Goal: Information Seeking & Learning: Learn about a topic

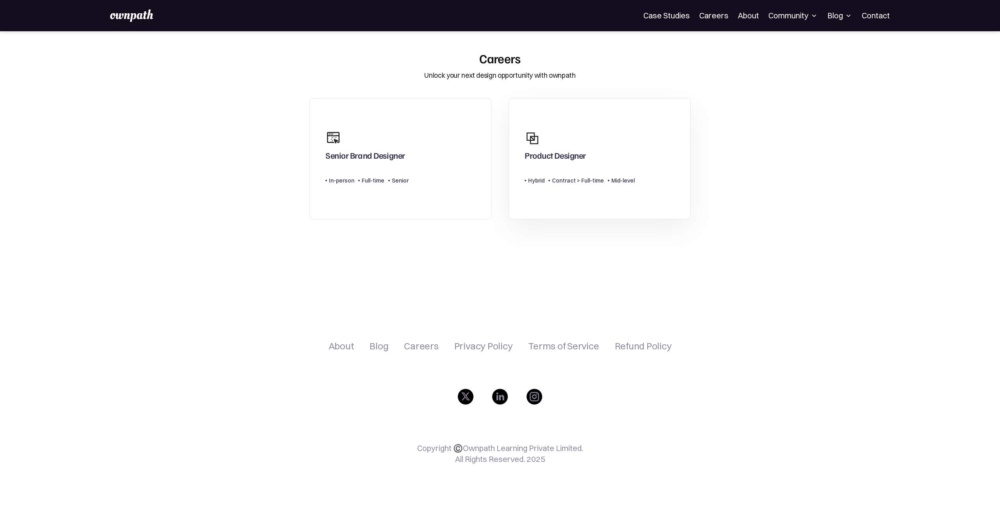
click at [555, 162] on div "Product Designer" at bounding box center [555, 157] width 61 height 14
click at [400, 148] on div "Senior Brand Designer" at bounding box center [366, 145] width 83 height 37
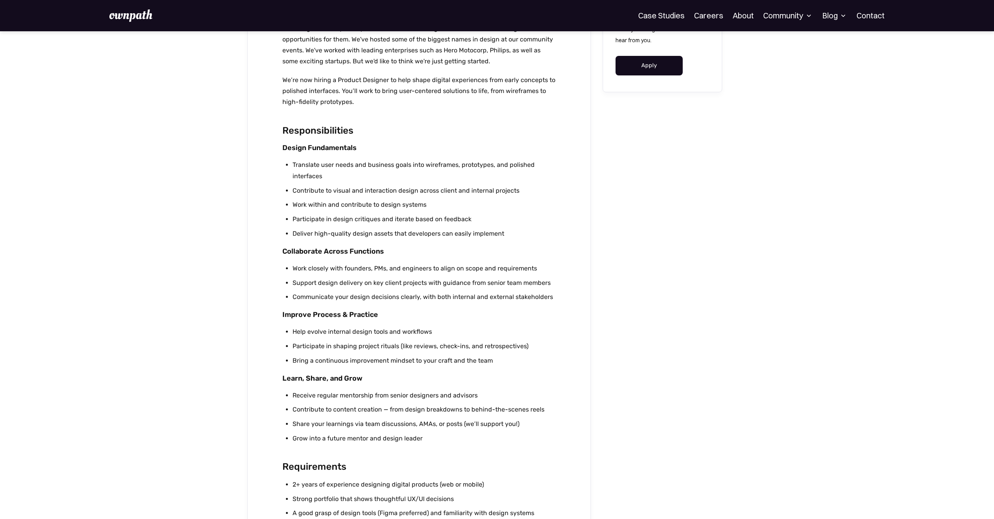
scroll to position [784, 0]
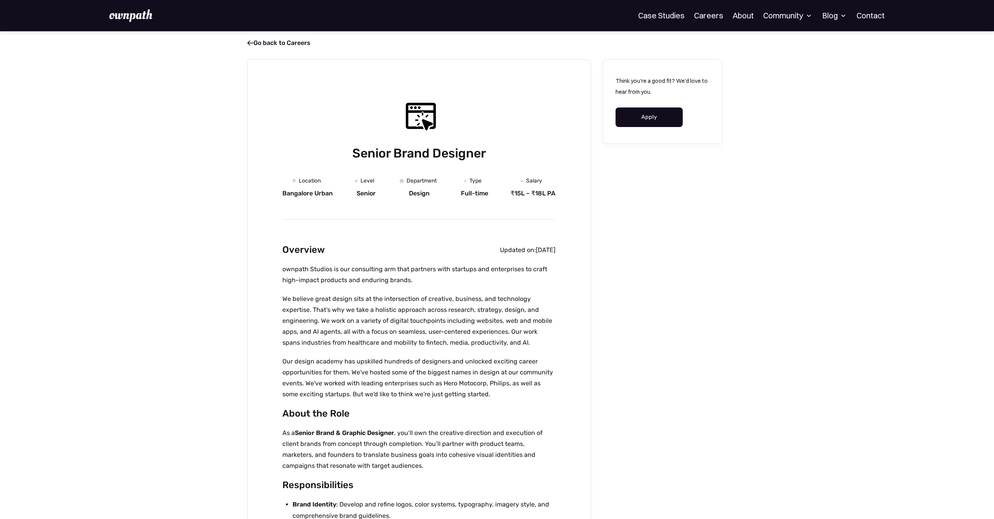
click at [145, 14] on img at bounding box center [130, 15] width 43 height 12
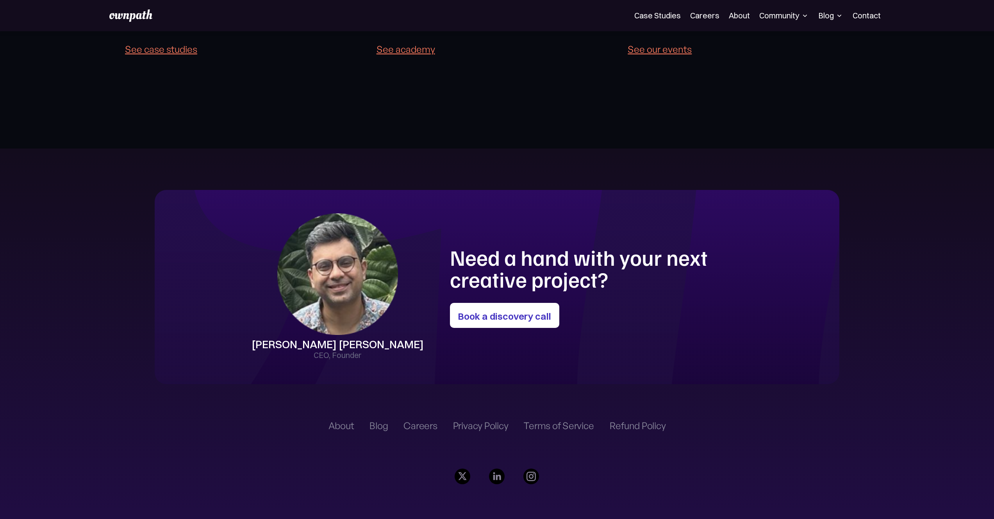
scroll to position [2300, 0]
